Goal: Check status: Check status

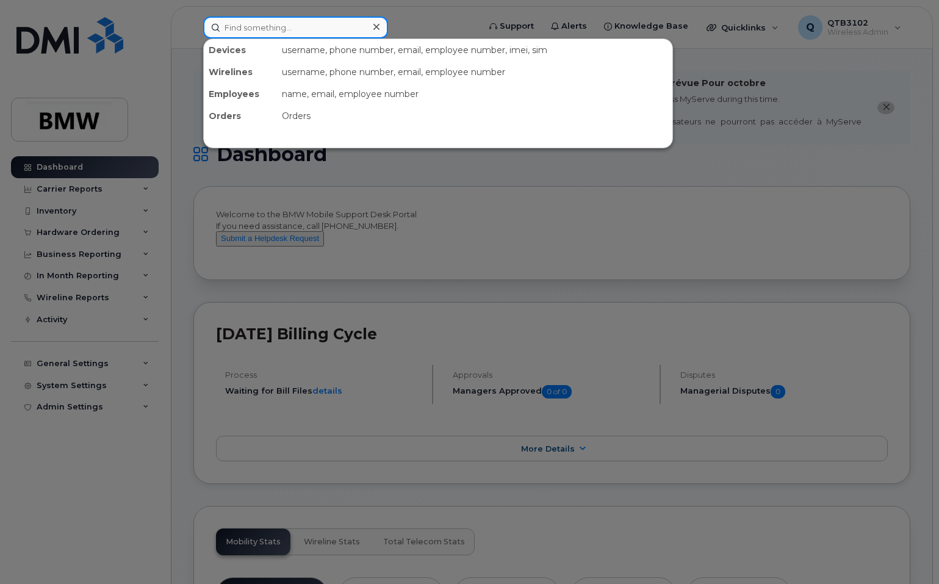
click at [290, 25] on input at bounding box center [295, 27] width 185 height 22
paste input "[PHONE_NUMBER]"
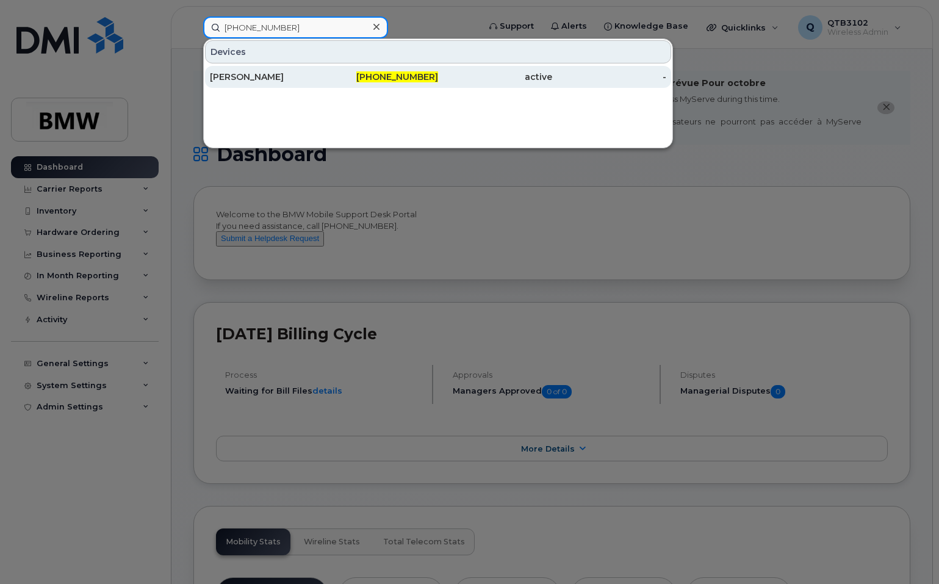
type input "[PHONE_NUMBER]"
click at [278, 73] on div "[PERSON_NAME]" at bounding box center [267, 77] width 114 height 12
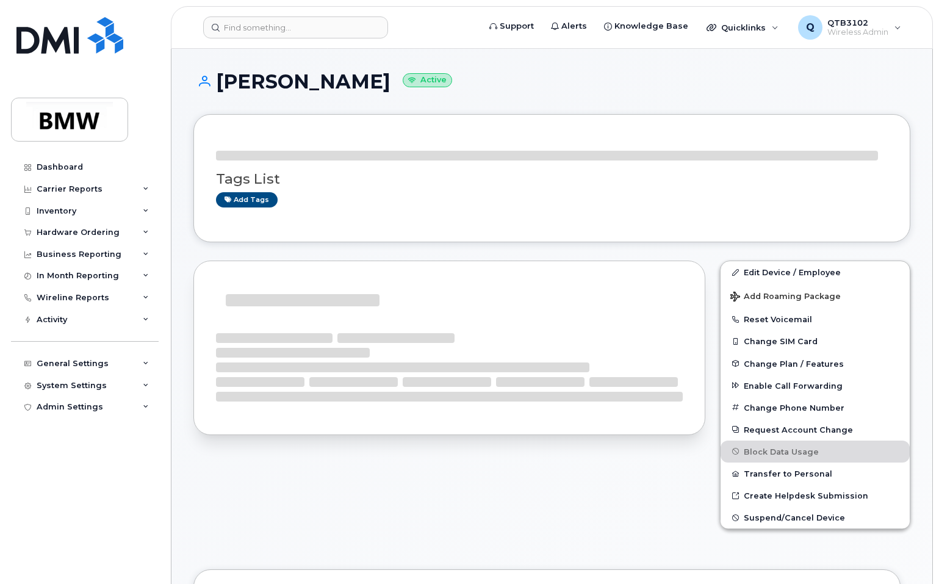
click at [734, 92] on h1 "Tony Morris Active" at bounding box center [551, 81] width 717 height 21
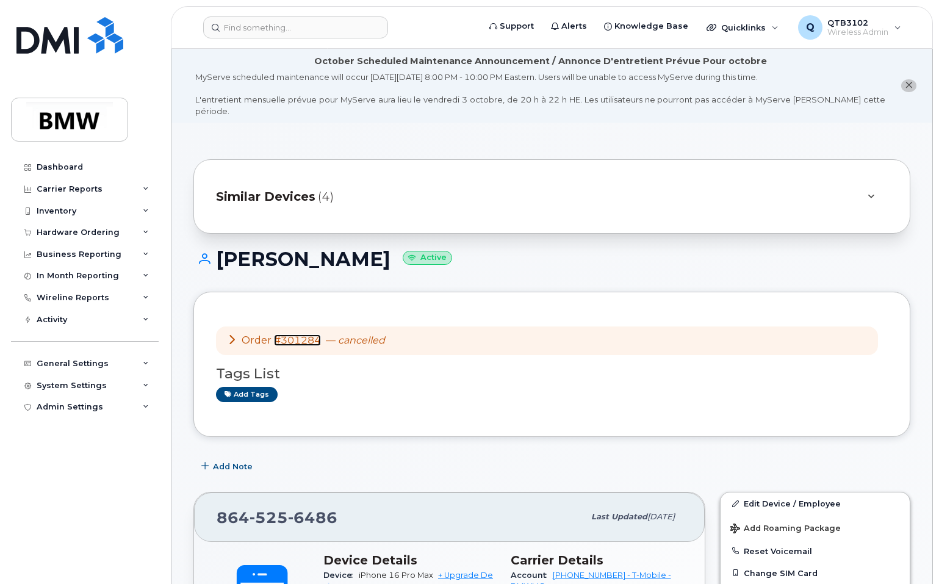
click at [305, 334] on link "#301284" at bounding box center [297, 340] width 47 height 12
click at [549, 183] on div "Similar Devices (4)" at bounding box center [534, 196] width 637 height 29
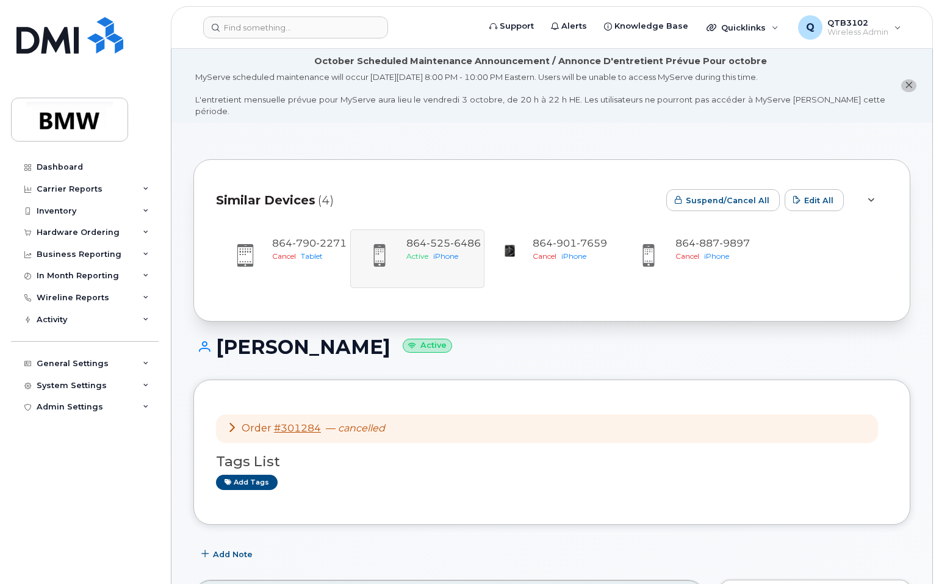
click at [409, 235] on div "864 790 2271 Cancel Tablet 864 525 6486 Active iPhone 864 901 7659 Cancel iPhon…" at bounding box center [552, 258] width 672 height 59
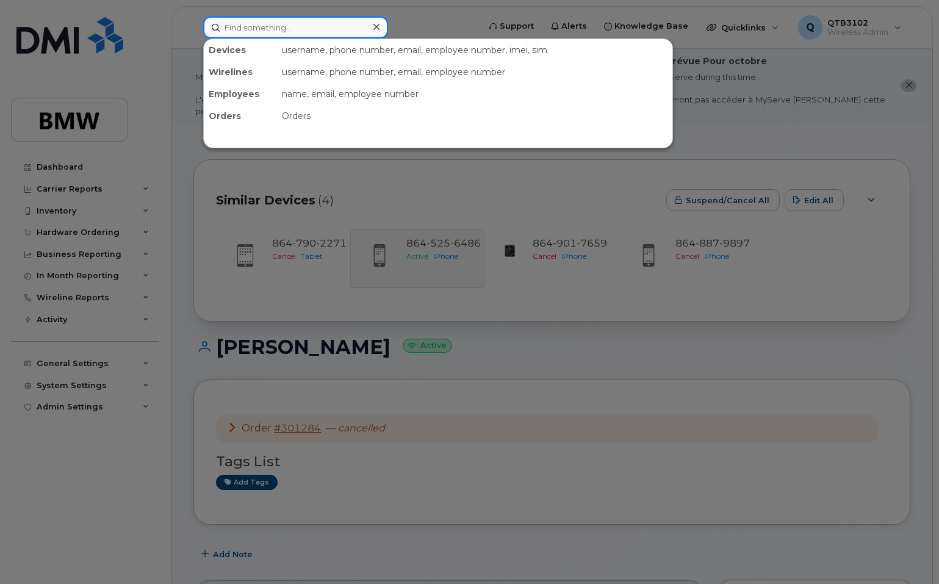
click at [291, 27] on input at bounding box center [295, 27] width 185 height 22
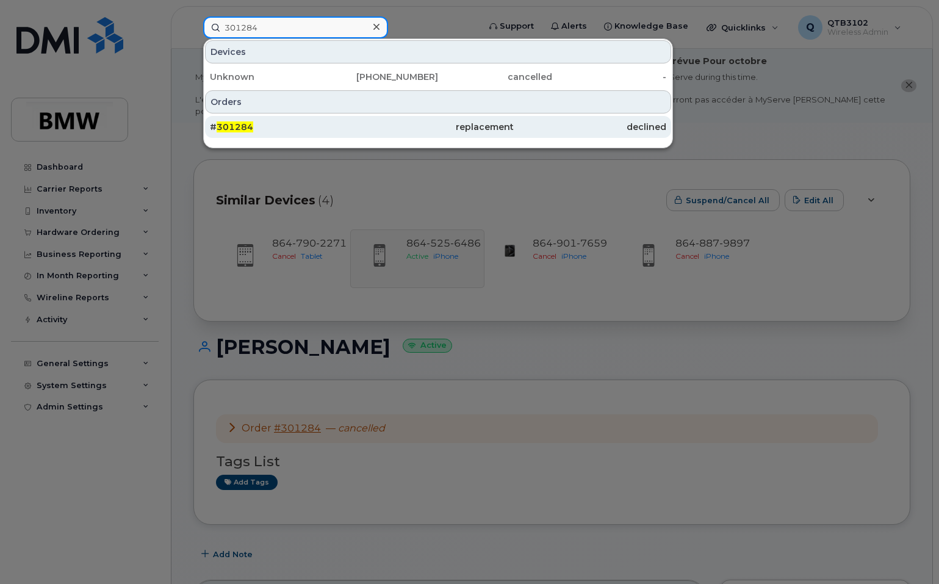
type input "301284"
click at [274, 125] on div "# 301284" at bounding box center [286, 127] width 152 height 12
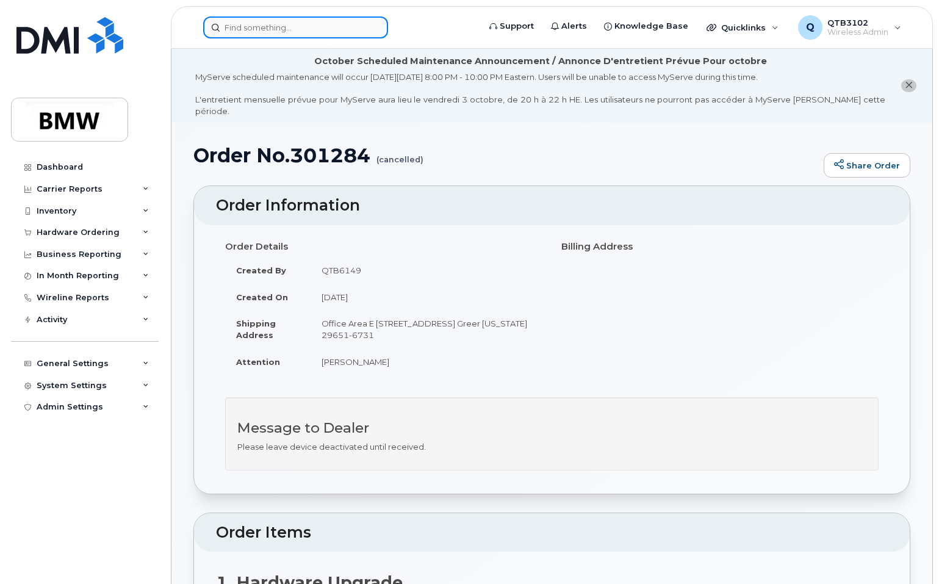
click at [316, 27] on input at bounding box center [295, 27] width 185 height 22
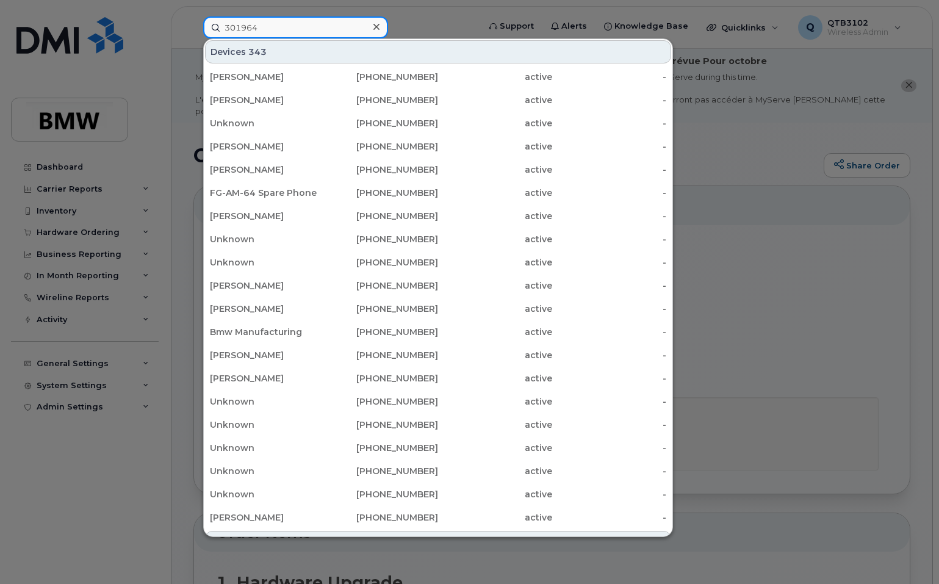
type input "301964"
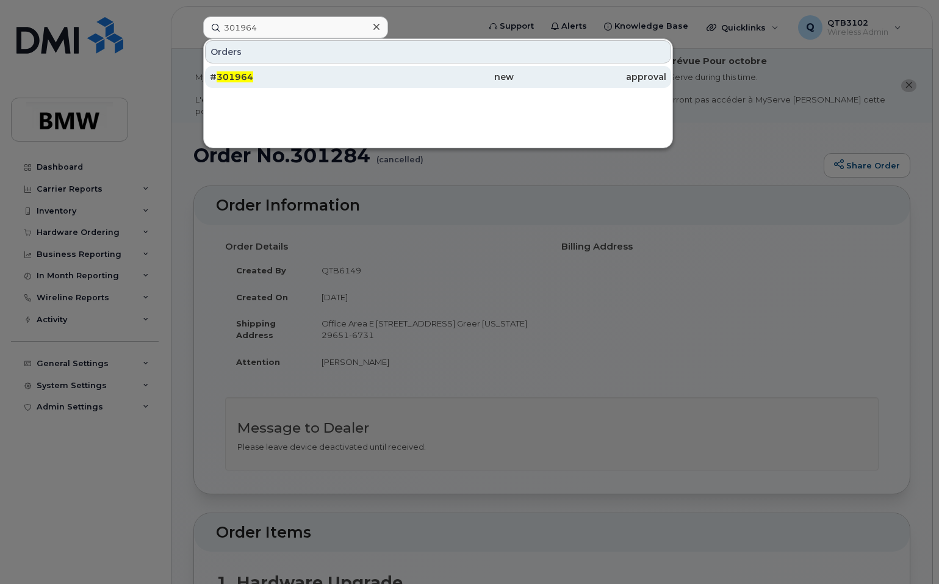
click at [279, 76] on div "# 301964" at bounding box center [286, 77] width 152 height 12
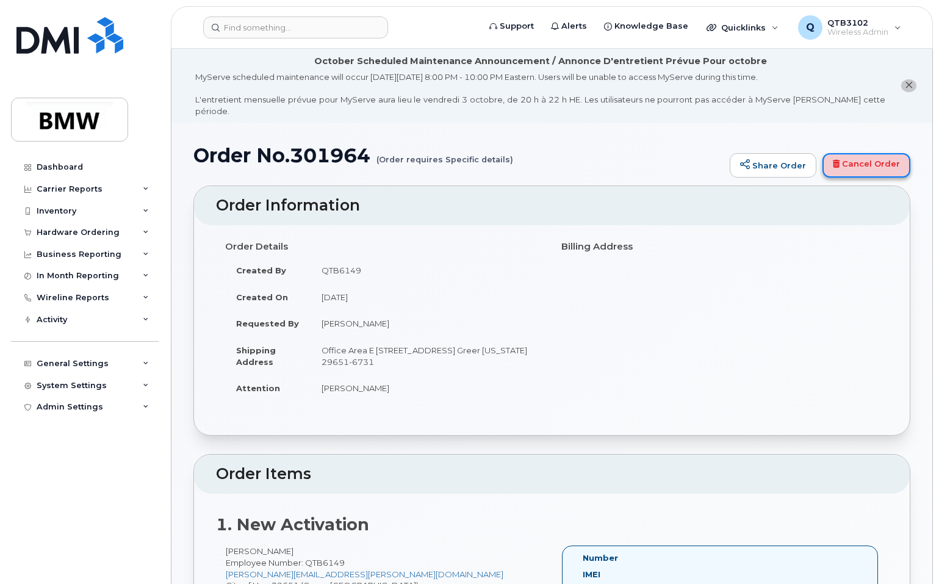
click at [881, 153] on link "Cancel Order" at bounding box center [866, 165] width 88 height 24
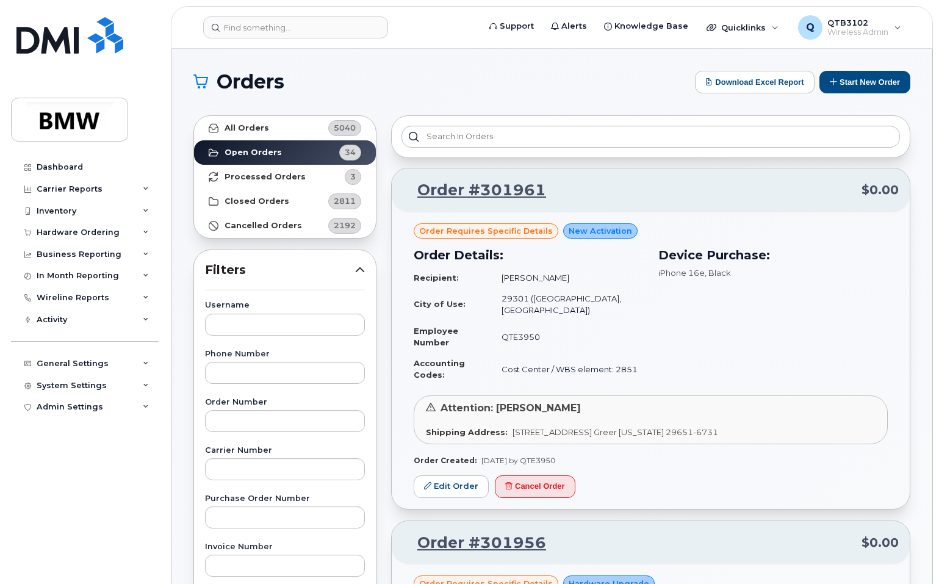
click at [75, 514] on div "Dashboard Carrier Reports Monthly Billing Data Daily Data Pooling Data Behavior…" at bounding box center [86, 360] width 151 height 409
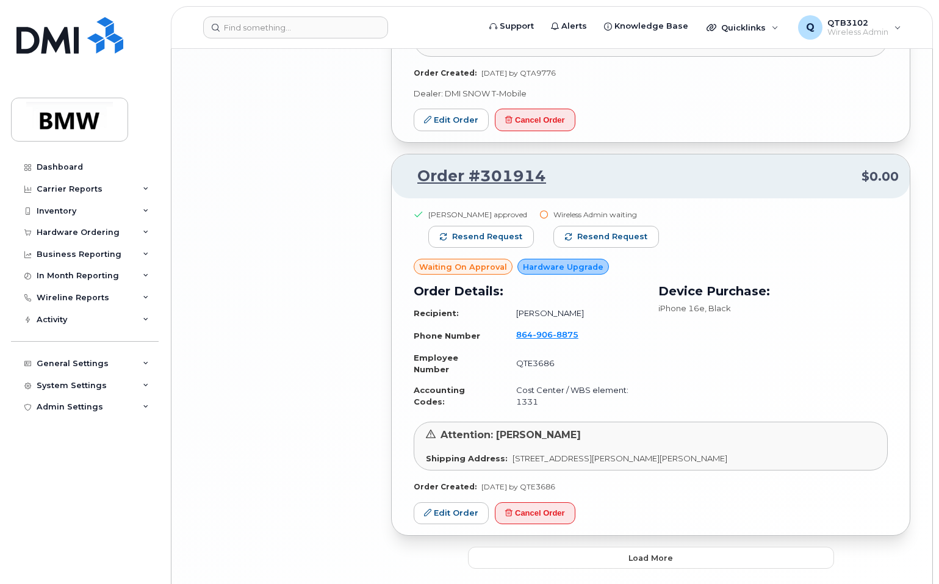
scroll to position [2449, 0]
